Goal: Task Accomplishment & Management: Manage account settings

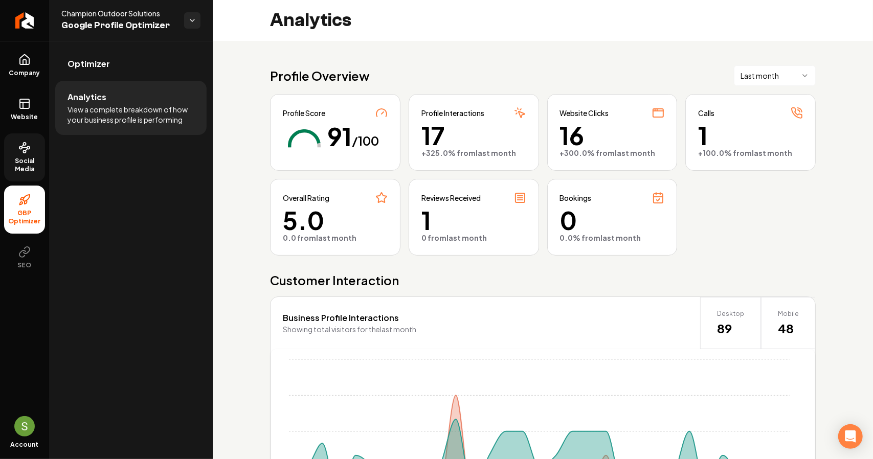
click at [25, 163] on span "Social Media" at bounding box center [24, 165] width 41 height 16
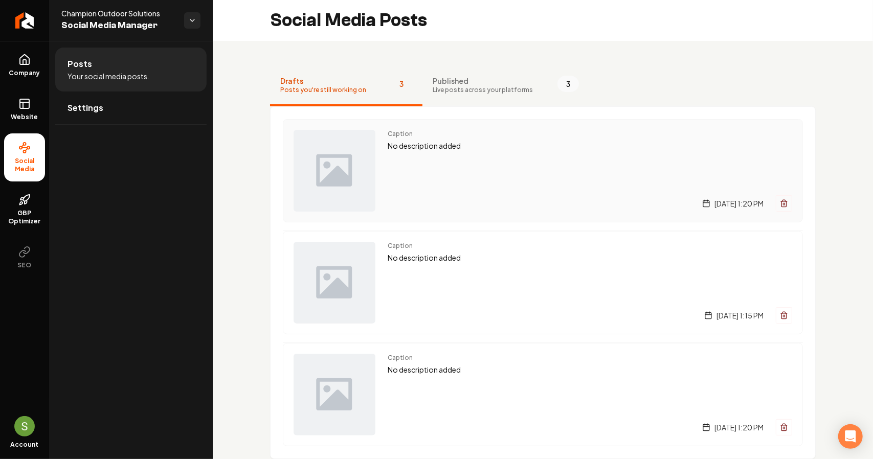
click at [780, 203] on icon "Main content area" at bounding box center [784, 204] width 8 height 8
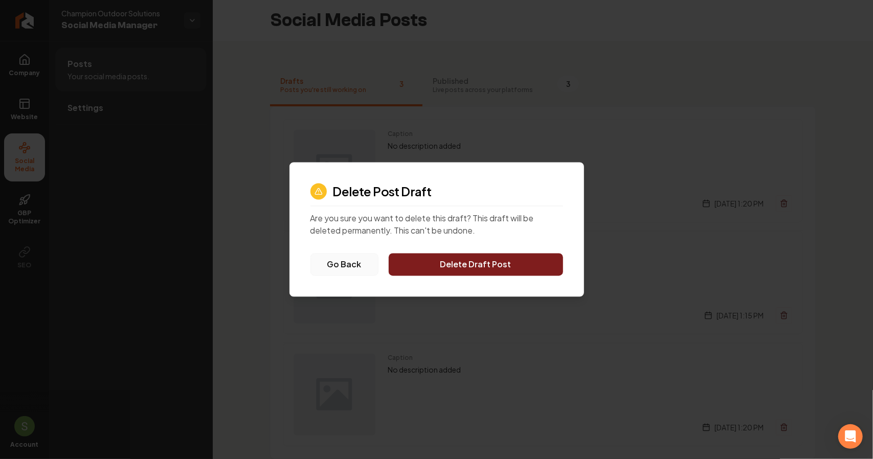
click at [350, 260] on button "Go Back" at bounding box center [345, 265] width 68 height 23
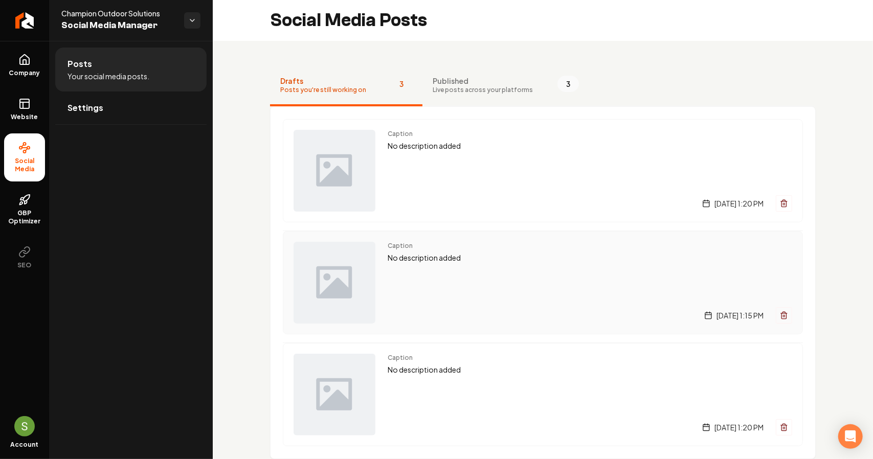
click at [780, 312] on icon "Main content area" at bounding box center [784, 316] width 8 height 8
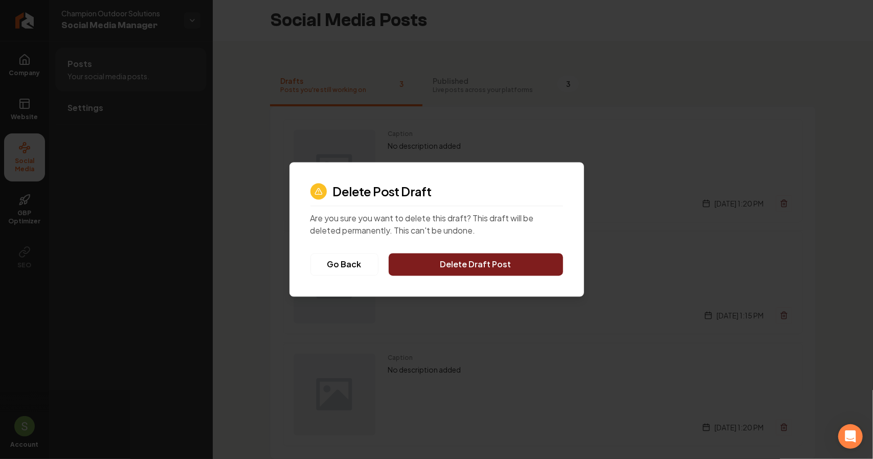
click at [503, 258] on button "Delete Draft Post" at bounding box center [476, 265] width 174 height 23
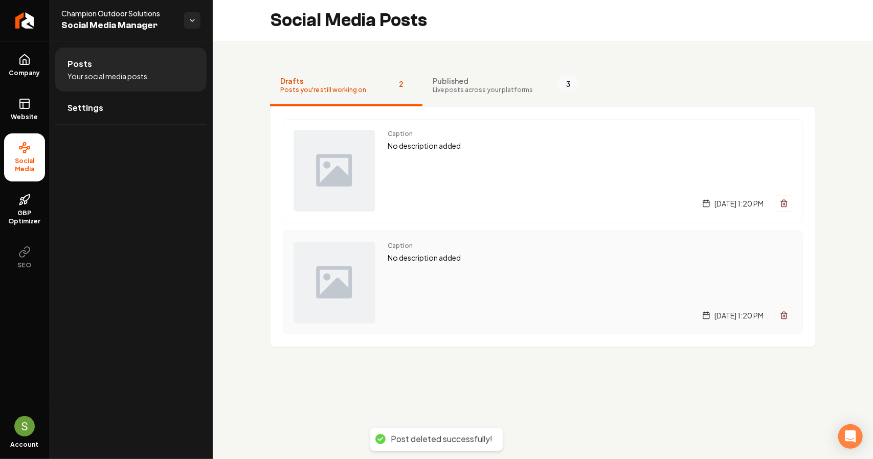
click at [791, 319] on button "Main content area" at bounding box center [784, 316] width 16 height 16
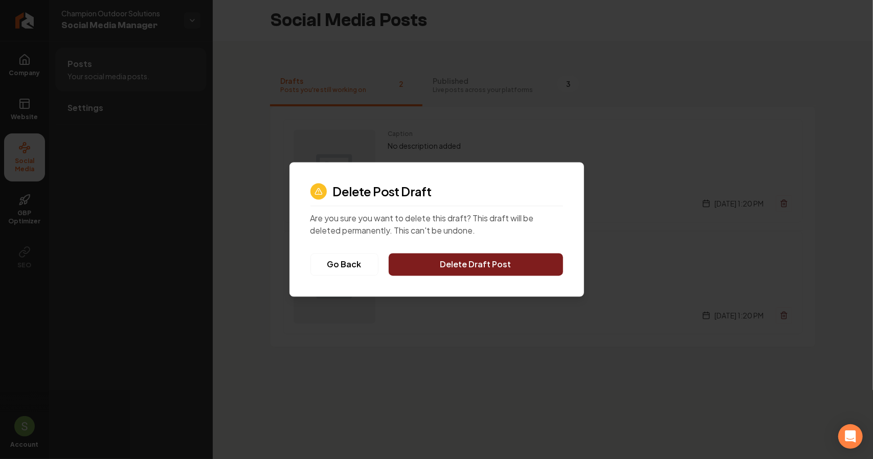
click at [532, 270] on button "Delete Draft Post" at bounding box center [476, 265] width 174 height 23
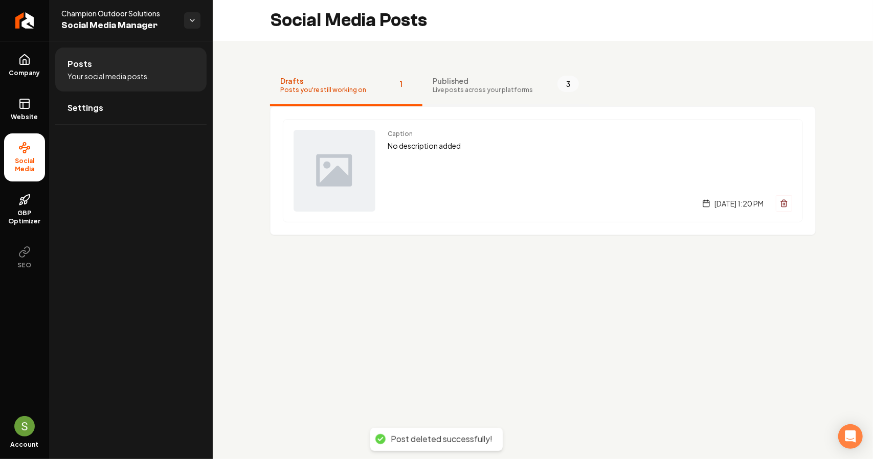
click at [502, 88] on span "Live posts across your platforms" at bounding box center [483, 90] width 100 height 8
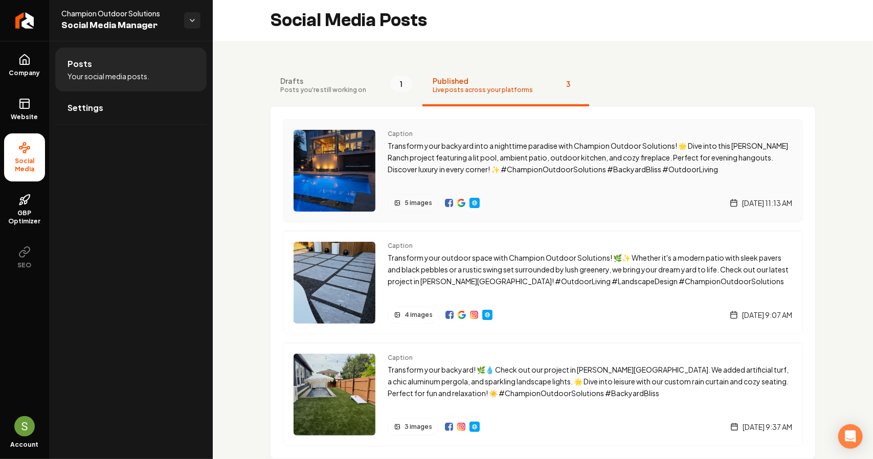
scroll to position [23, 0]
